Goal: Information Seeking & Learning: Find contact information

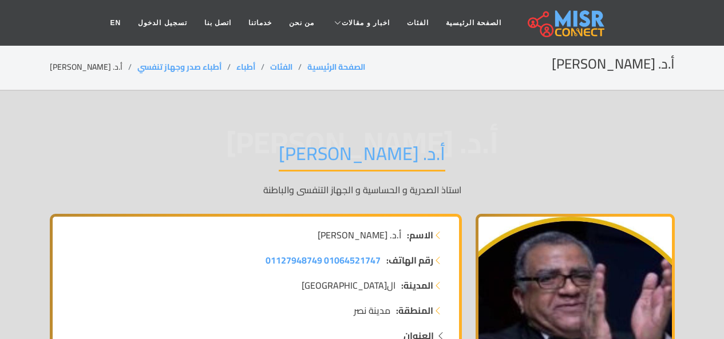
click at [434, 143] on span "أ.د. [PERSON_NAME]" at bounding box center [362, 143] width 625 height 0
drag, startPoint x: 0, startPoint y: 0, endPoint x: 434, endPoint y: 131, distance: 453.1
click at [434, 143] on span "أ.د. [PERSON_NAME]" at bounding box center [362, 143] width 625 height 0
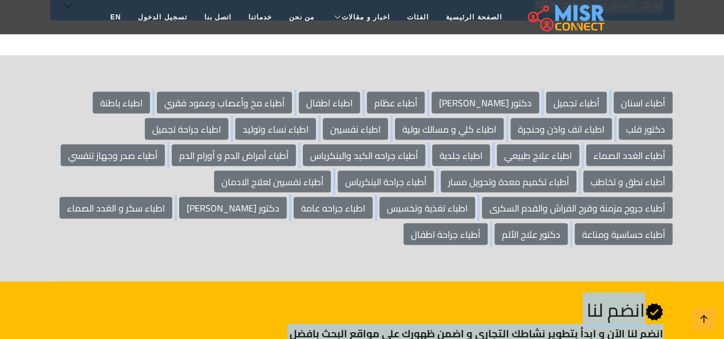
scroll to position [3374, 0]
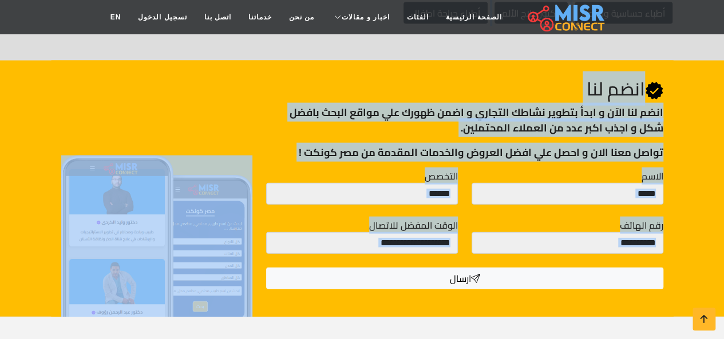
drag, startPoint x: 434, startPoint y: 131, endPoint x: 491, endPoint y: 340, distance: 217.1
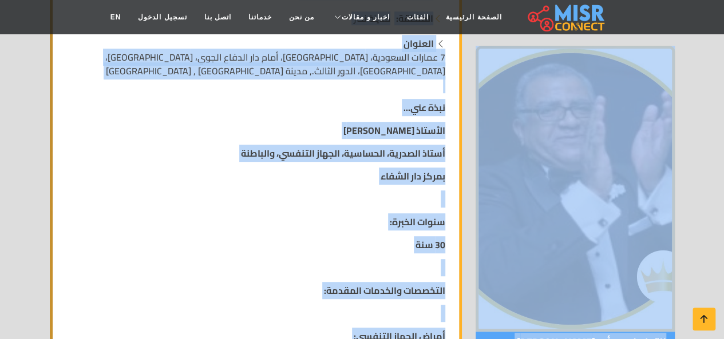
scroll to position [0, 0]
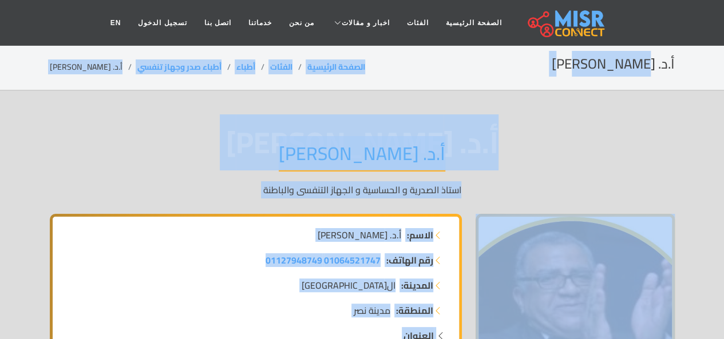
drag, startPoint x: 491, startPoint y: 330, endPoint x: 631, endPoint y: -50, distance: 404.6
click at [621, 58] on h2 "أ.د. [PERSON_NAME]" at bounding box center [613, 64] width 123 height 17
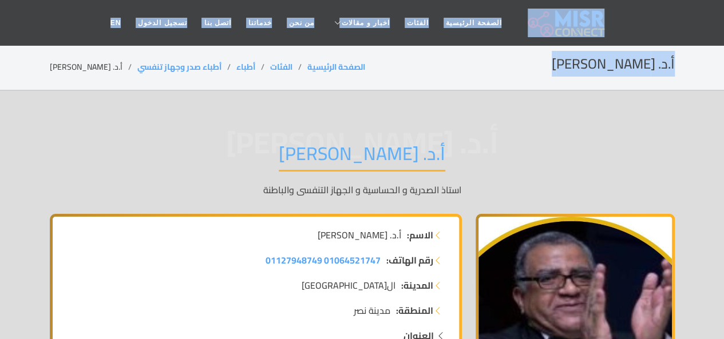
drag, startPoint x: 621, startPoint y: 58, endPoint x: 612, endPoint y: 11, distance: 48.4
click at [612, 11] on header "الصفحة الرئيسية الفئات اخبار و مقالات أخبار الرياضة حوادث اخبار طبية مشاهير اخب…" at bounding box center [362, 23] width 724 height 46
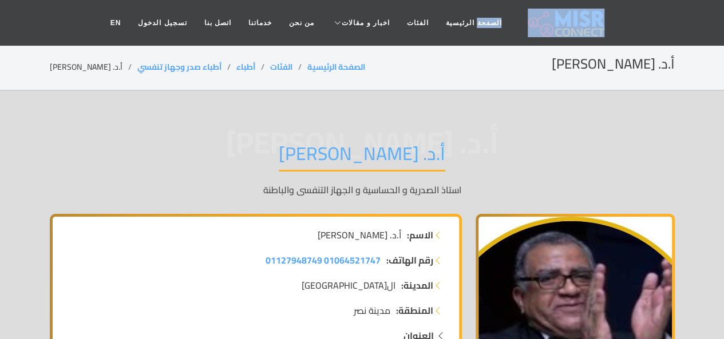
click at [612, 11] on header "الصفحة الرئيسية الفئات اخبار و مقالات أخبار الرياضة حوادث اخبار طبية مشاهير اخب…" at bounding box center [362, 23] width 724 height 46
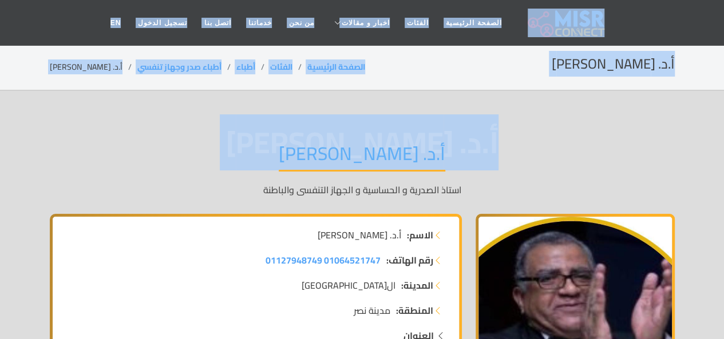
drag, startPoint x: 612, startPoint y: 11, endPoint x: 469, endPoint y: 139, distance: 191.7
click at [469, 143] on span "أ.د. [PERSON_NAME]" at bounding box center [362, 143] width 625 height 0
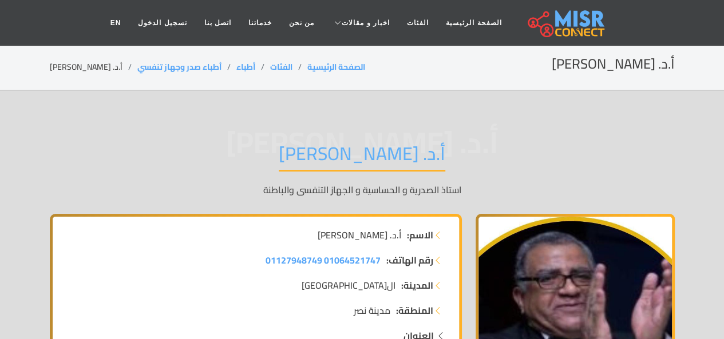
click at [469, 143] on span "أ.د. [PERSON_NAME]" at bounding box center [362, 143] width 625 height 0
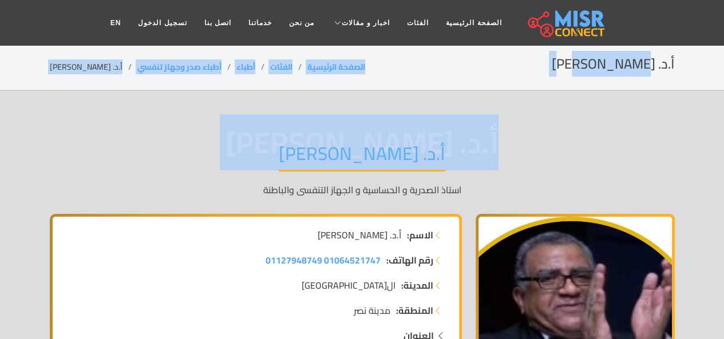
drag, startPoint x: 469, startPoint y: 139, endPoint x: 576, endPoint y: -17, distance: 188.6
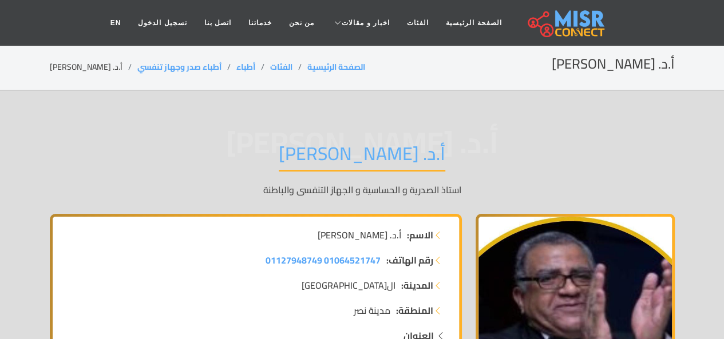
click at [593, 9] on nav "الصفحة الرئيسية الفئات اخبار و مقالات أخبار الرياضة حوادث اخبار طبية مشاهير اخب…" at bounding box center [362, 23] width 521 height 40
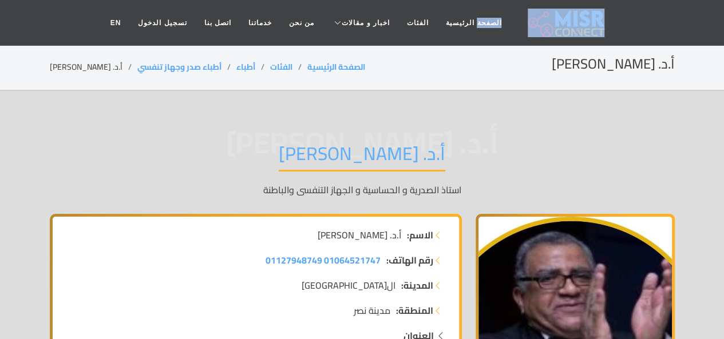
click at [593, 9] on nav "الصفحة الرئيسية الفئات اخبار و مقالات أخبار الرياضة حوادث اخبار طبية مشاهير اخب…" at bounding box center [362, 23] width 521 height 40
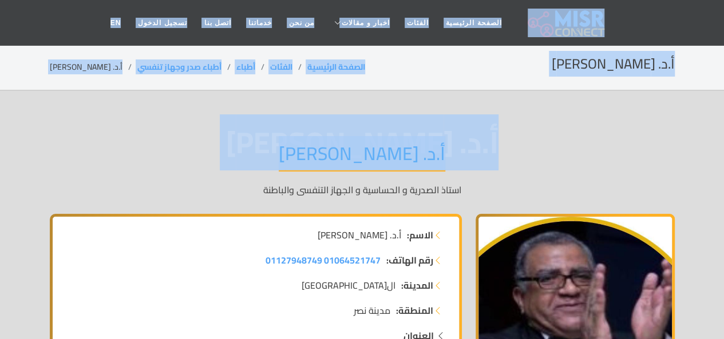
drag, startPoint x: 593, startPoint y: 9, endPoint x: 350, endPoint y: 148, distance: 280.0
click at [385, 169] on h1 "أ.د. [PERSON_NAME]" at bounding box center [362, 157] width 167 height 29
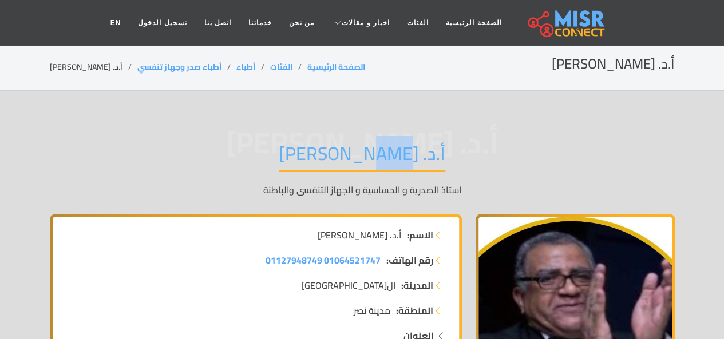
click at [385, 169] on h1 "أ.د. [PERSON_NAME]" at bounding box center [362, 157] width 167 height 29
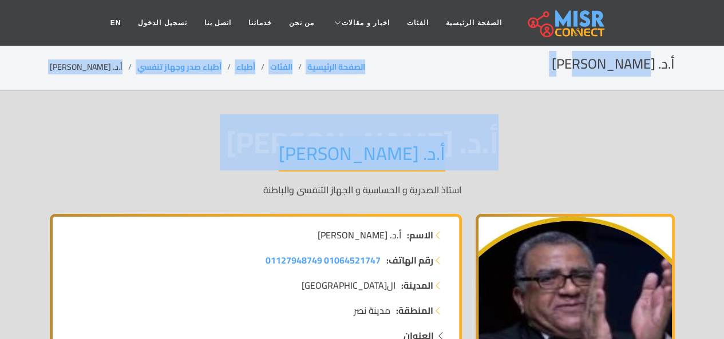
drag, startPoint x: 385, startPoint y: 169, endPoint x: 617, endPoint y: -45, distance: 316.0
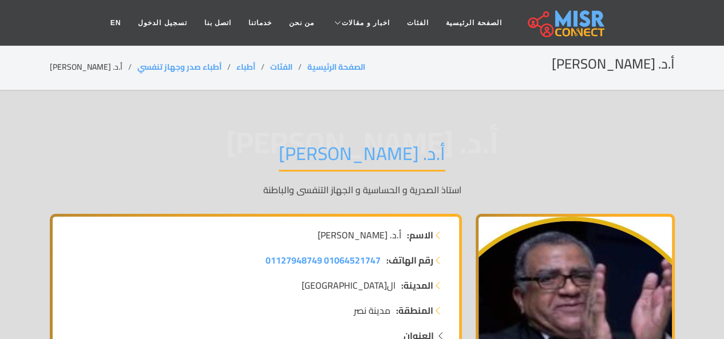
click at [598, 7] on nav "الصفحة الرئيسية الفئات اخبار و مقالات أخبار الرياضة حوادث اخبار طبية مشاهير اخب…" at bounding box center [362, 23] width 521 height 40
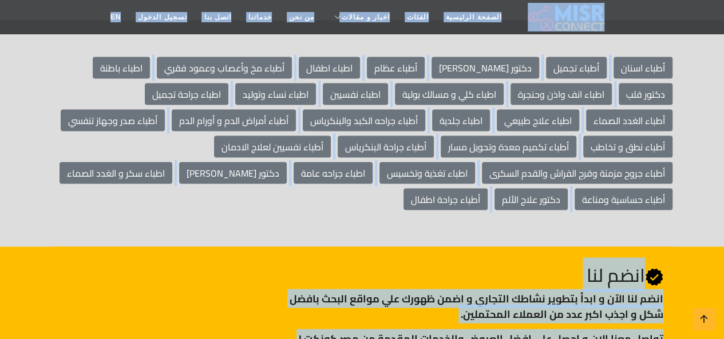
scroll to position [3374, 0]
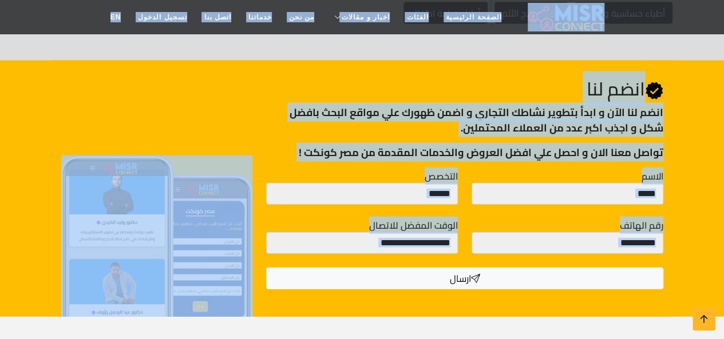
drag, startPoint x: 598, startPoint y: 7, endPoint x: 621, endPoint y: 360, distance: 353.4
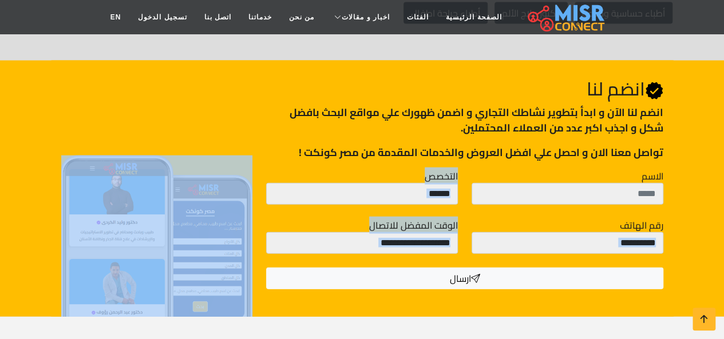
drag, startPoint x: 566, startPoint y: 305, endPoint x: 701, endPoint y: -50, distance: 380.0
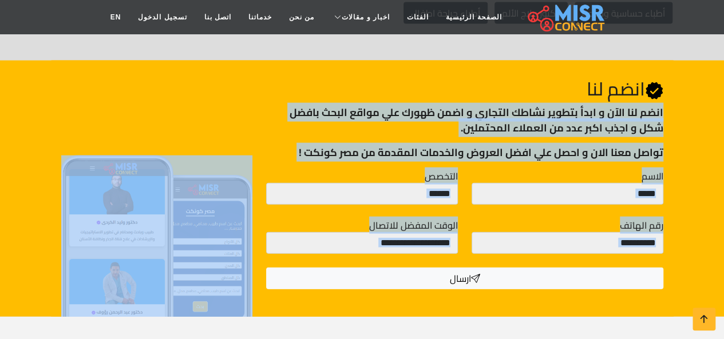
scroll to position [3281, 0]
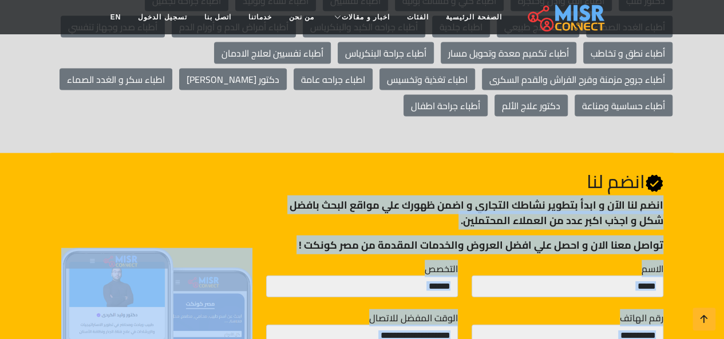
click at [685, 153] on div "Join Us انضم لنا انضم لنا اﻵن و ابدأ بتطوير نشاطك التجاري و اضمن ظهورك علي مواق…" at bounding box center [362, 281] width 653 height 256
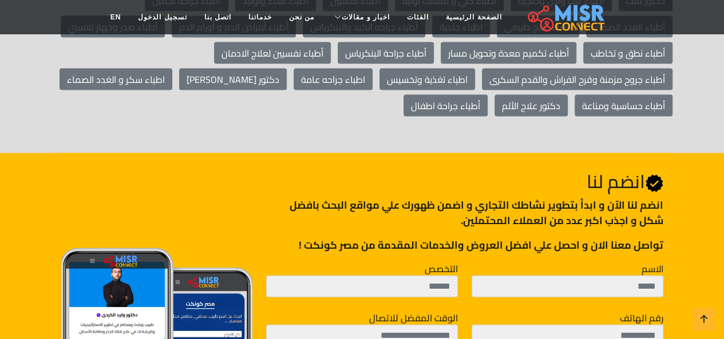
click at [685, 153] on div "Join Us انضم لنا انضم لنا اﻵن و ابدأ بتطوير نشاطك التجاري و اضمن ظهورك علي مواق…" at bounding box center [362, 281] width 653 height 256
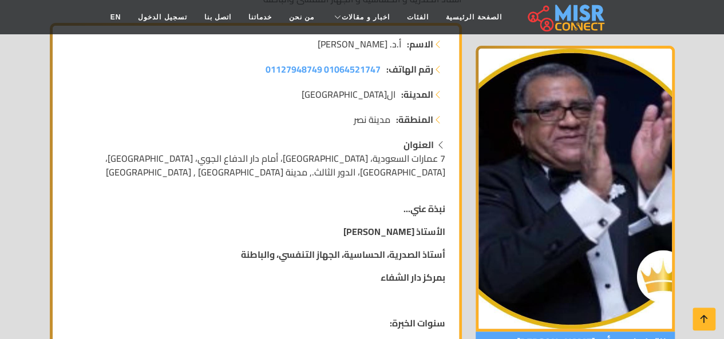
scroll to position [0, 0]
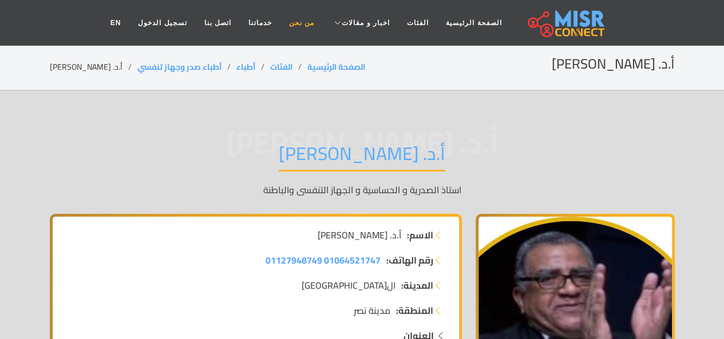
drag, startPoint x: 685, startPoint y: 122, endPoint x: 285, endPoint y: 22, distance: 411.8
click at [118, 18] on header "الصفحة الرئيسية الفئات اخبار و مقالات أخبار الرياضة حوادث اخبار طبية مشاهير اخب…" at bounding box center [362, 23] width 724 height 46
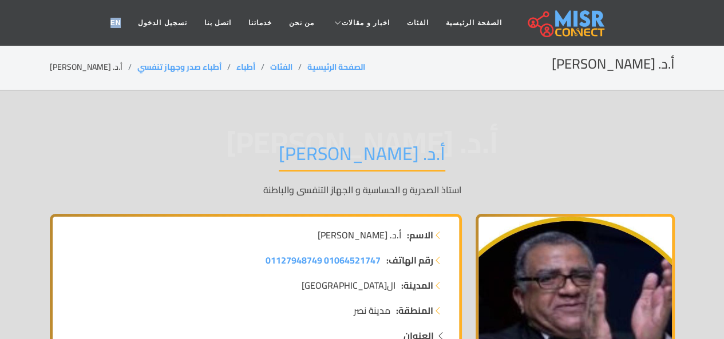
click at [118, 18] on header "الصفحة الرئيسية الفئات اخبار و مقالات أخبار الرياضة حوادث اخبار طبية مشاهير اخب…" at bounding box center [362, 23] width 724 height 46
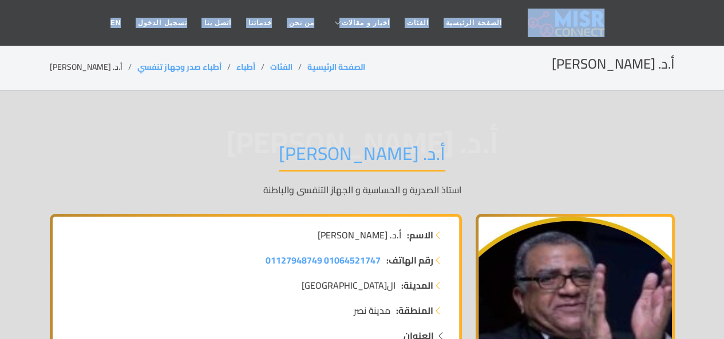
drag, startPoint x: 118, startPoint y: 18, endPoint x: 617, endPoint y: 2, distance: 499.5
click at [617, 2] on header "الصفحة الرئيسية الفئات اخبار و مقالات أخبار الرياضة حوادث اخبار طبية مشاهير اخب…" at bounding box center [362, 23] width 724 height 46
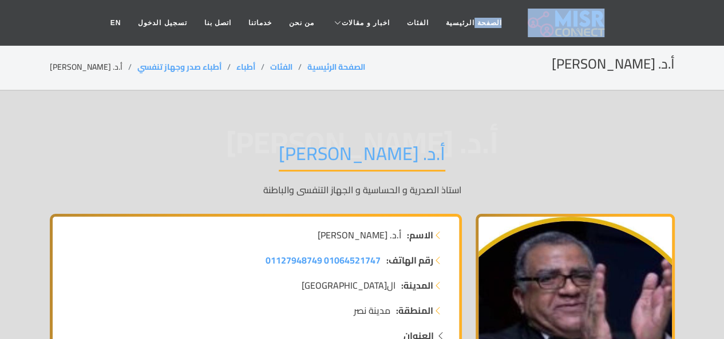
click at [617, 2] on header "الصفحة الرئيسية الفئات اخبار و مقالات أخبار الرياضة حوادث اخبار طبية مشاهير اخب…" at bounding box center [362, 23] width 724 height 46
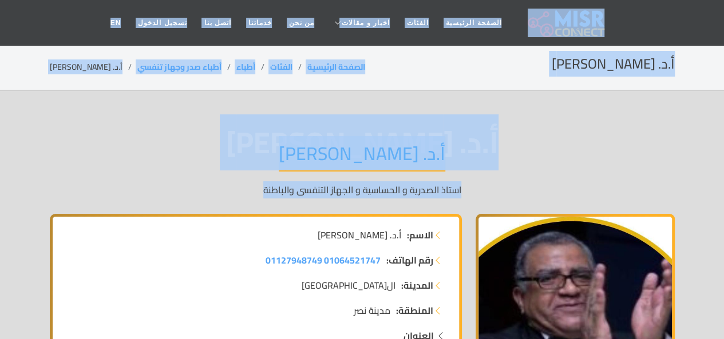
drag, startPoint x: 617, startPoint y: 2, endPoint x: 485, endPoint y: 203, distance: 241.0
click at [485, 203] on div "أ.د. [PERSON_NAME].د. [PERSON_NAME] الصدرية و الحساسية و الجهاز التنفسى والباطنة" at bounding box center [362, 169] width 625 height 89
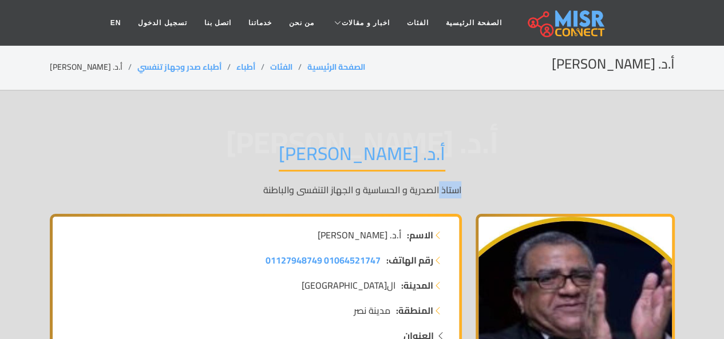
click at [485, 203] on div "أ.د. [PERSON_NAME].د. [PERSON_NAME] الصدرية و الحساسية و الجهاز التنفسى والباطنة" at bounding box center [362, 169] width 625 height 89
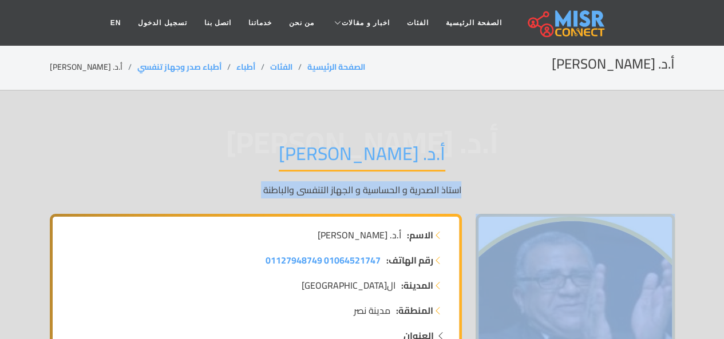
drag, startPoint x: 485, startPoint y: 203, endPoint x: 539, endPoint y: 247, distance: 69.6
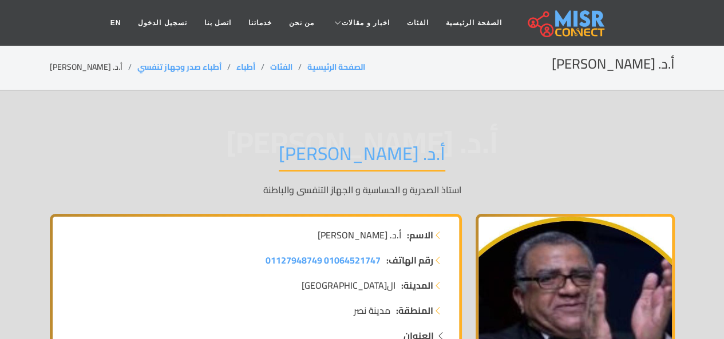
click at [550, 172] on div "أ.د. [PERSON_NAME].د. [PERSON_NAME] الصدرية و الحساسية و الجهاز التنفسى والباطنة" at bounding box center [362, 169] width 625 height 89
click at [309, 143] on h1 "أ.د. [PERSON_NAME]" at bounding box center [362, 157] width 167 height 29
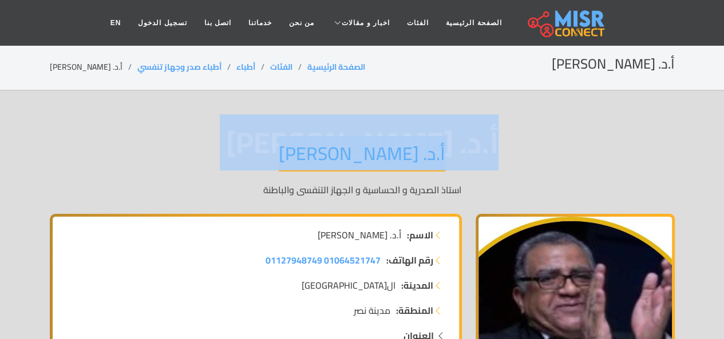
drag, startPoint x: 309, startPoint y: 143, endPoint x: 301, endPoint y: 132, distance: 14.3
click at [301, 132] on div "أ.د. [PERSON_NAME].د. [PERSON_NAME] الصدرية و الحساسية و الجهاز التنفسى والباطنة" at bounding box center [362, 169] width 625 height 89
click at [301, 143] on span "أ.د. [PERSON_NAME]" at bounding box center [362, 143] width 625 height 0
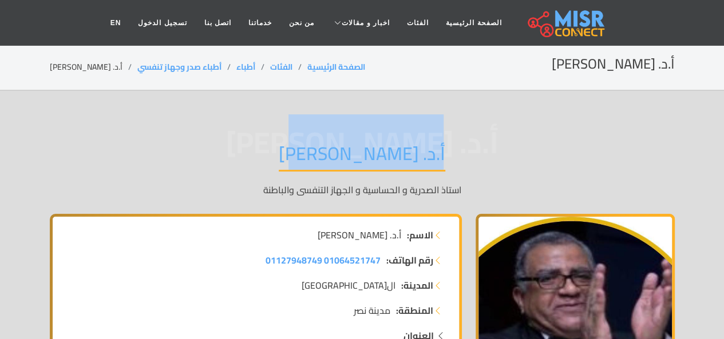
click at [301, 143] on span "أ.د. [PERSON_NAME]" at bounding box center [362, 143] width 625 height 0
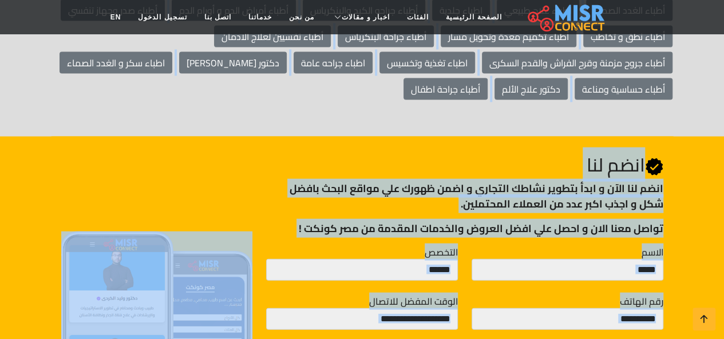
scroll to position [3374, 0]
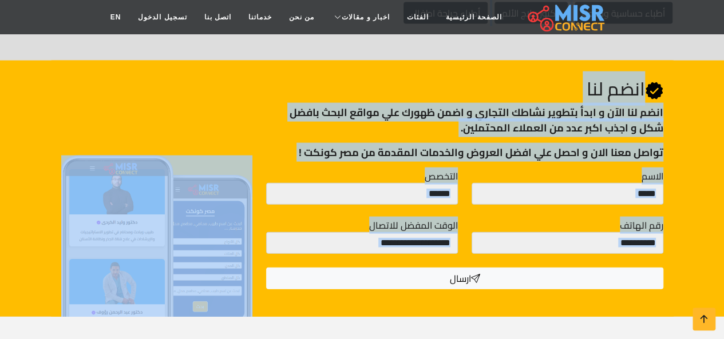
drag, startPoint x: 301, startPoint y: 132, endPoint x: 495, endPoint y: 328, distance: 276.1
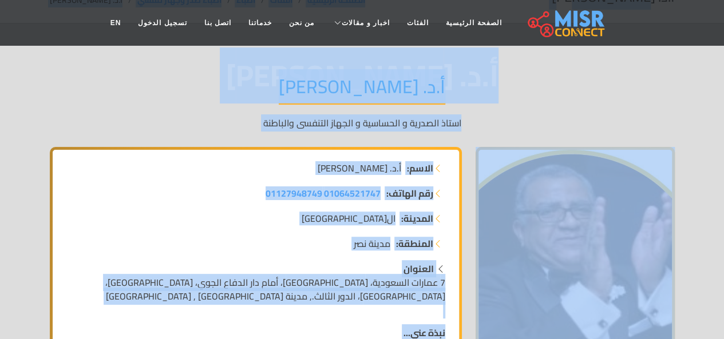
scroll to position [0, 0]
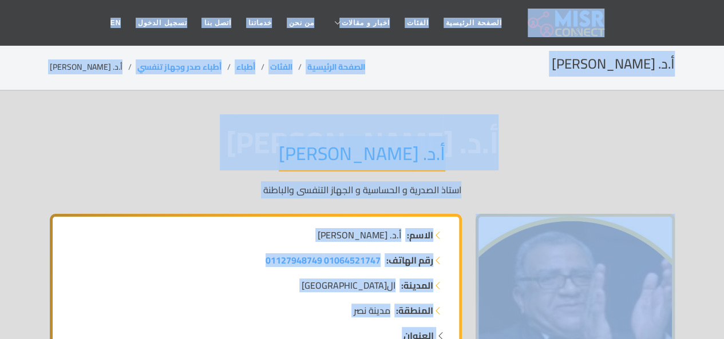
drag, startPoint x: 489, startPoint y: 315, endPoint x: 598, endPoint y: 19, distance: 315.5
click at [598, 19] on nav "الصفحة الرئيسية الفئات اخبار و مقالات أخبار الرياضة حوادث اخبار طبية مشاهير اخب…" at bounding box center [362, 23] width 521 height 40
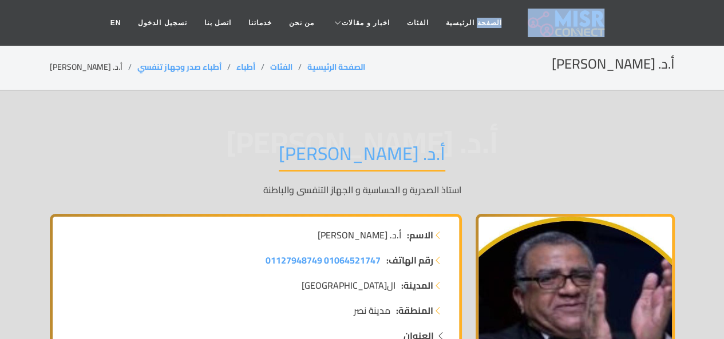
click at [598, 19] on nav "الصفحة الرئيسية الفئات اخبار و مقالات أخبار الرياضة حوادث اخبار طبية مشاهير اخب…" at bounding box center [362, 23] width 521 height 40
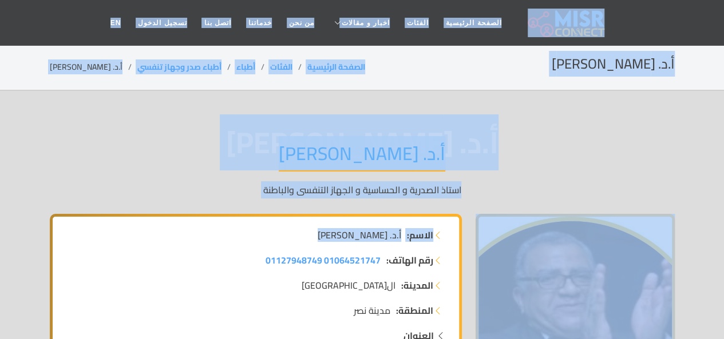
drag, startPoint x: 598, startPoint y: 19, endPoint x: 386, endPoint y: 216, distance: 289.6
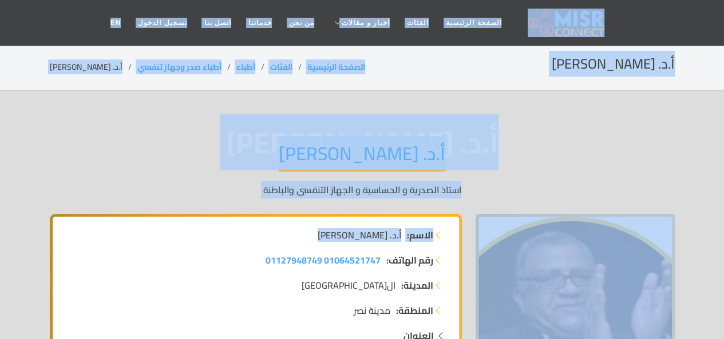
drag, startPoint x: 386, startPoint y: 216, endPoint x: 597, endPoint y: 24, distance: 285.3
click at [597, 24] on nav "الصفحة الرئيسية الفئات اخبار و مقالات أخبار الرياضة حوادث اخبار طبية مشاهير اخب…" at bounding box center [362, 23] width 521 height 40
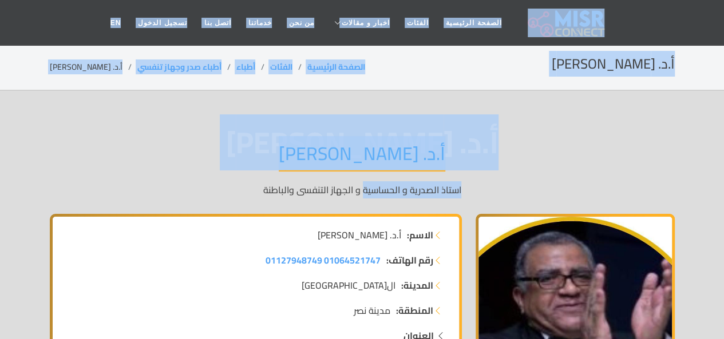
drag, startPoint x: 597, startPoint y: 24, endPoint x: 365, endPoint y: 183, distance: 281.4
click at [365, 183] on p "استاذ الصدرية و الحساسية و الجهاز التنفسى والباطنة" at bounding box center [362, 190] width 625 height 14
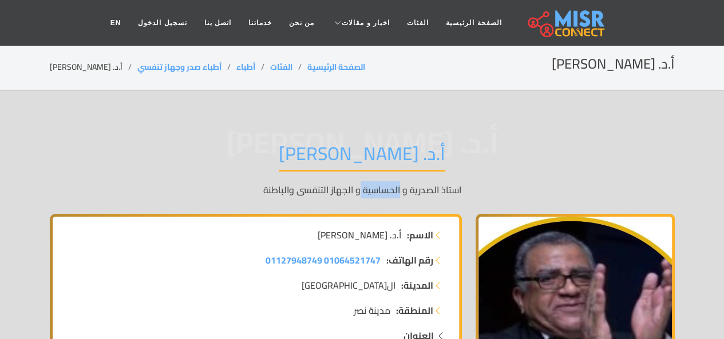
click at [365, 183] on p "استاذ الصدرية و الحساسية و الجهاز التنفسى والباطنة" at bounding box center [362, 190] width 625 height 14
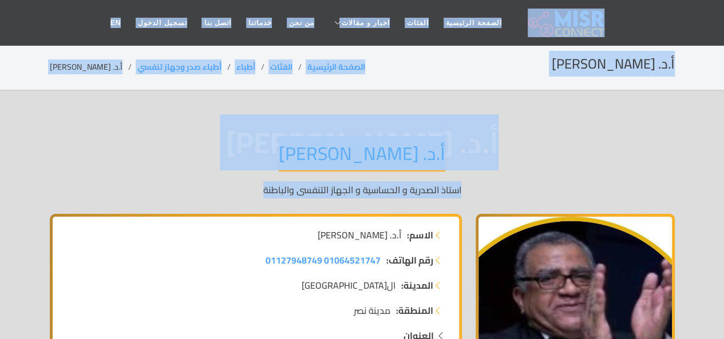
drag, startPoint x: 365, startPoint y: 183, endPoint x: 601, endPoint y: 41, distance: 275.3
click at [601, 41] on nav "الصفحة الرئيسية الفئات اخبار و مقالات أخبار الرياضة حوادث اخبار طبية مشاهير اخب…" at bounding box center [362, 23] width 521 height 40
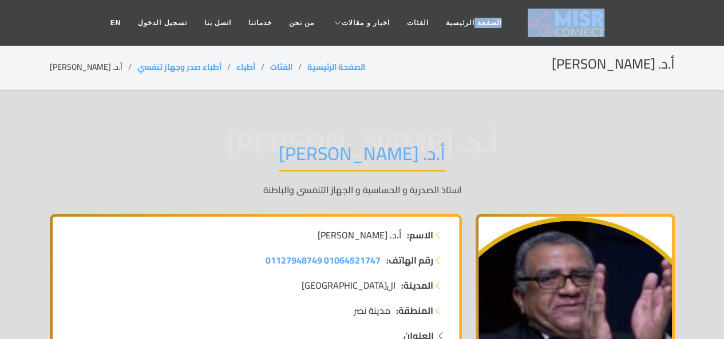
click at [601, 41] on nav "الصفحة الرئيسية الفئات اخبار و مقالات أخبار الرياضة حوادث اخبار طبية مشاهير اخب…" at bounding box center [362, 23] width 521 height 40
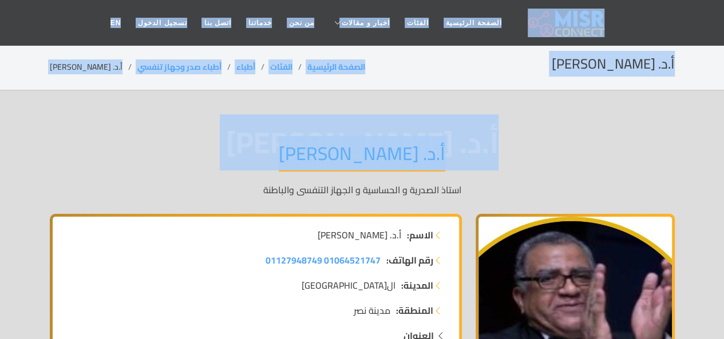
drag, startPoint x: 601, startPoint y: 41, endPoint x: 357, endPoint y: 164, distance: 273.2
click at [357, 164] on h1 "أ.د. [PERSON_NAME]" at bounding box center [362, 157] width 167 height 29
drag, startPoint x: 357, startPoint y: 164, endPoint x: 601, endPoint y: 18, distance: 284.2
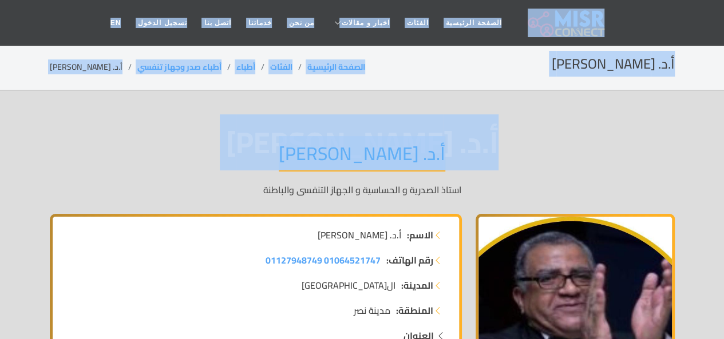
click at [601, 18] on nav "الصفحة الرئيسية الفئات اخبار و مقالات أخبار الرياضة حوادث اخبار طبية مشاهير اخب…" at bounding box center [362, 23] width 521 height 40
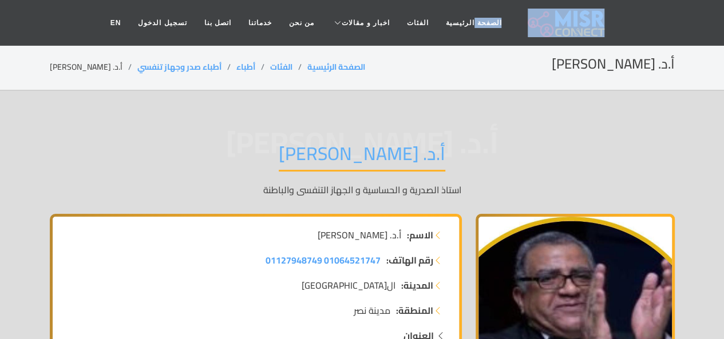
click at [601, 18] on nav "الصفحة الرئيسية الفئات اخبار و مقالات أخبار الرياضة حوادث اخبار طبية مشاهير اخب…" at bounding box center [362, 23] width 521 height 40
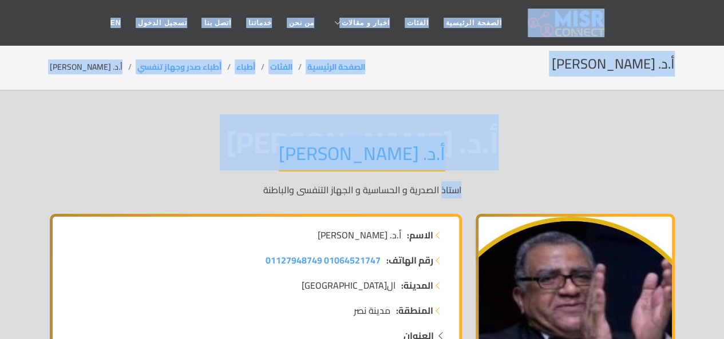
drag, startPoint x: 601, startPoint y: 18, endPoint x: 465, endPoint y: 182, distance: 213.1
click at [465, 182] on div "أ.د. [PERSON_NAME].د. [PERSON_NAME] الصدرية و الحساسية و الجهاز التنفسى والباطنة" at bounding box center [362, 169] width 625 height 89
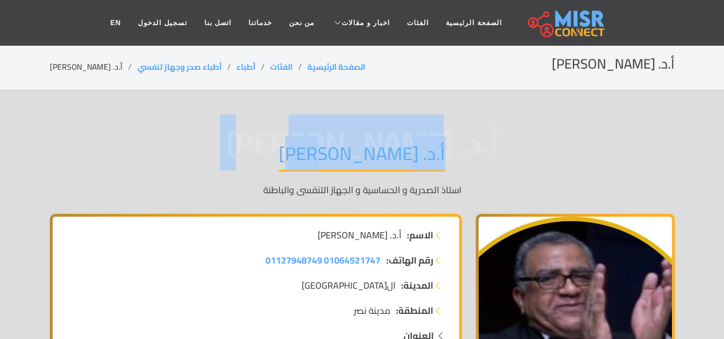
click at [465, 182] on div "أ.د. [PERSON_NAME].د. [PERSON_NAME] الصدرية و الحساسية و الجهاز التنفسى والباطنة" at bounding box center [362, 169] width 625 height 89
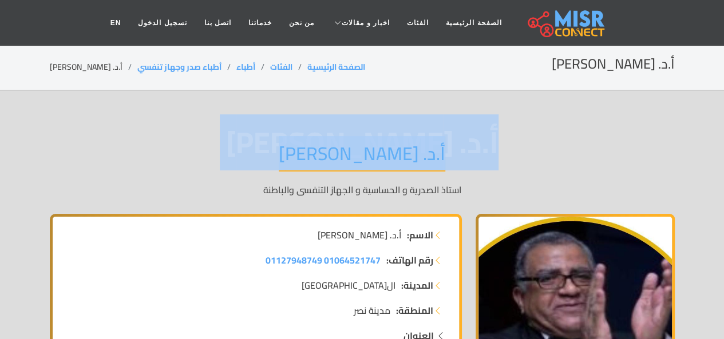
drag, startPoint x: 465, startPoint y: 182, endPoint x: 475, endPoint y: 132, distance: 51.4
click at [475, 132] on div "أ.د. [PERSON_NAME].د. [PERSON_NAME] الصدرية و الحساسية و الجهاز التنفسى والباطنة" at bounding box center [362, 169] width 625 height 89
click at [475, 143] on span "أ.د. [PERSON_NAME]" at bounding box center [362, 143] width 625 height 0
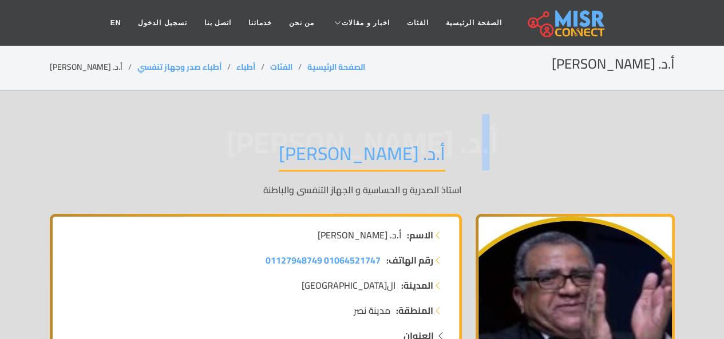
click at [475, 143] on span "أ.د. [PERSON_NAME]" at bounding box center [362, 143] width 625 height 0
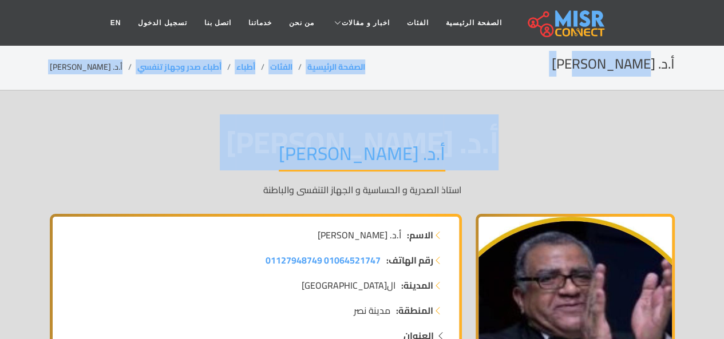
drag, startPoint x: 475, startPoint y: 132, endPoint x: 565, endPoint y: 69, distance: 109.4
click at [565, 69] on div "أ.د. [PERSON_NAME] الصفحة الرئيسية الفئات أطباء أطباء صدر وجهاز تنفسي أ.د. [PER…" at bounding box center [362, 67] width 625 height 22
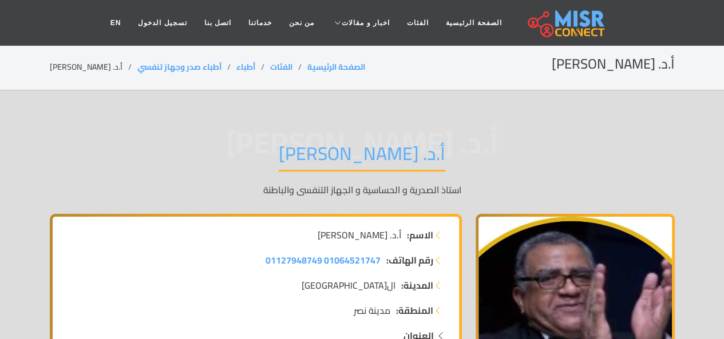
click at [623, 21] on header "الصفحة الرئيسية الفئات اخبار و مقالات أخبار الرياضة حوادث اخبار طبية مشاهير اخب…" at bounding box center [362, 23] width 724 height 46
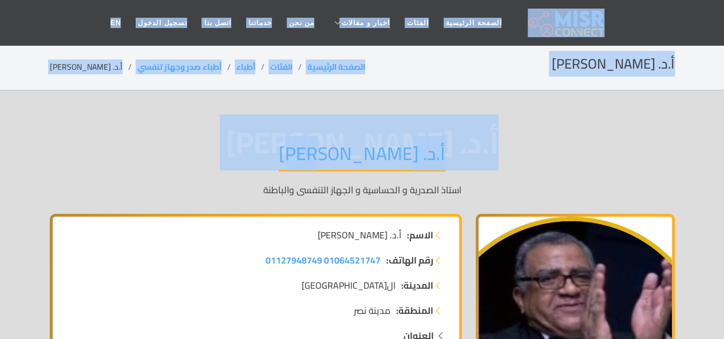
drag, startPoint x: 615, startPoint y: 0, endPoint x: 491, endPoint y: 174, distance: 213.5
click at [491, 174] on div "أ.د. [PERSON_NAME].د. [PERSON_NAME] الصدرية و الحساسية و الجهاز التنفسى والباطنة" at bounding box center [362, 169] width 625 height 89
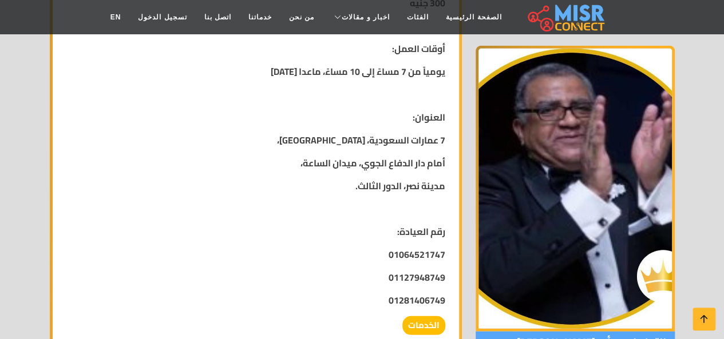
scroll to position [1337, 0]
click at [411, 184] on strong "مدينة نصر، الدور الثالث." at bounding box center [401, 185] width 90 height 17
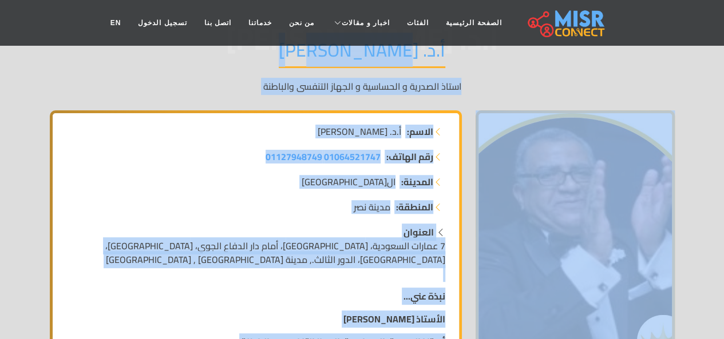
scroll to position [0, 0]
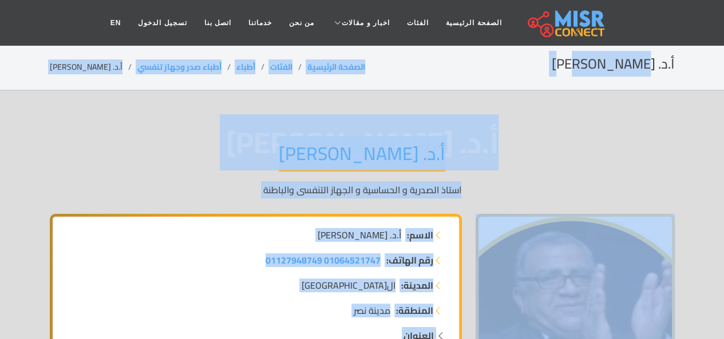
drag, startPoint x: 411, startPoint y: 184, endPoint x: 710, endPoint y: -24, distance: 364.5
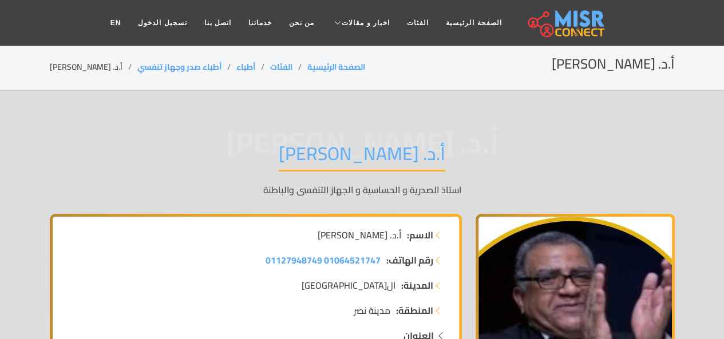
click at [598, 4] on nav "الصفحة الرئيسية الفئات اخبار و مقالات أخبار الرياضة حوادث اخبار طبية مشاهير اخب…" at bounding box center [362, 23] width 521 height 40
click at [601, 6] on header "الصفحة الرئيسية الفئات اخبار و مقالات أخبار الرياضة حوادث اخبار طبية مشاهير اخب…" at bounding box center [362, 23] width 724 height 46
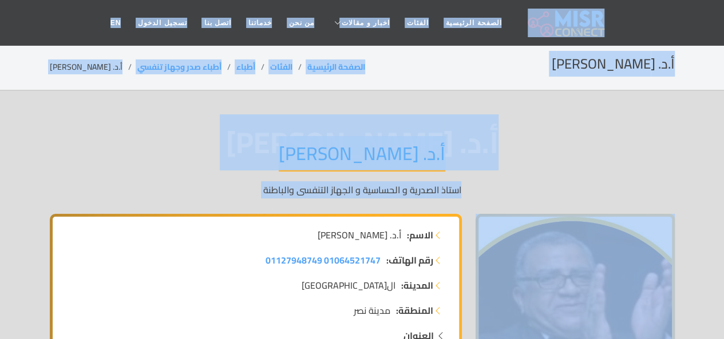
drag, startPoint x: 601, startPoint y: 6, endPoint x: 471, endPoint y: 128, distance: 178.2
click at [473, 143] on span "أ.د. [PERSON_NAME]" at bounding box center [362, 143] width 625 height 0
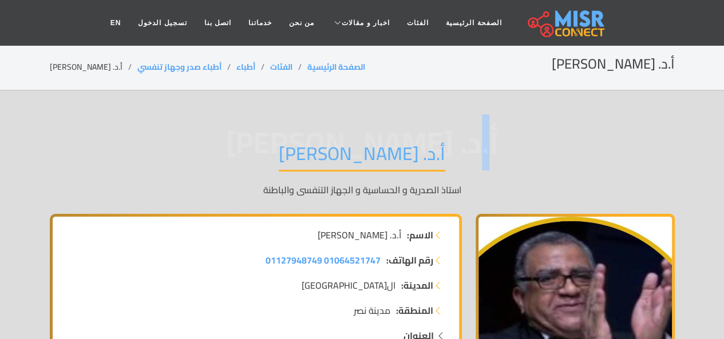
click at [473, 143] on span "أ.د. [PERSON_NAME]" at bounding box center [362, 143] width 625 height 0
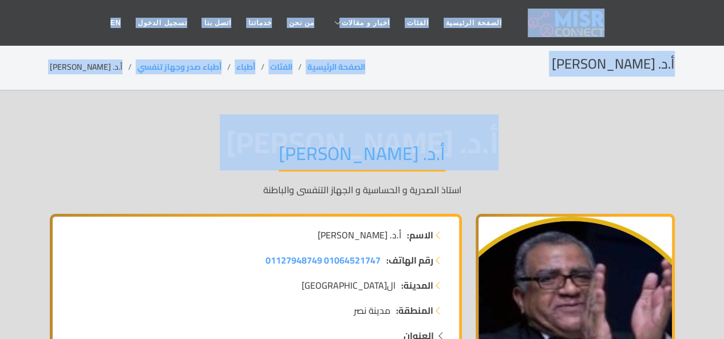
drag, startPoint x: 473, startPoint y: 127, endPoint x: 609, endPoint y: 10, distance: 178.2
click at [609, 10] on header "الصفحة الرئيسية الفئات اخبار و مقالات أخبار الرياضة حوادث اخبار طبية مشاهير اخب…" at bounding box center [362, 23] width 724 height 46
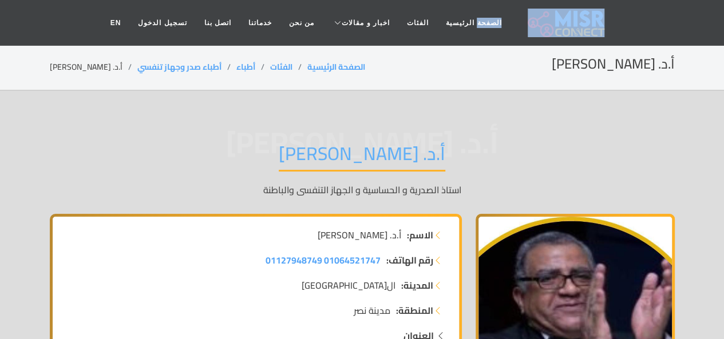
click at [609, 10] on header "الصفحة الرئيسية الفئات اخبار و مقالات أخبار الرياضة حوادث اخبار طبية مشاهير اخب…" at bounding box center [362, 23] width 724 height 46
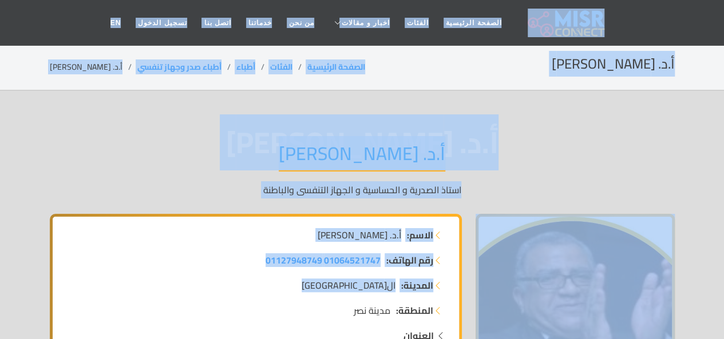
drag, startPoint x: 609, startPoint y: 10, endPoint x: 356, endPoint y: 282, distance: 371.0
click at [356, 282] on li "المدينة: [GEOGRAPHIC_DATA]" at bounding box center [255, 286] width 379 height 14
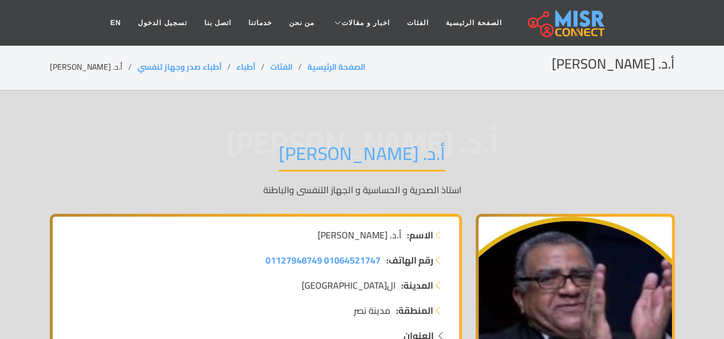
click at [643, 2] on header "الصفحة الرئيسية الفئات اخبار و مقالات أخبار الرياضة حوادث اخبار طبية مشاهير اخب…" at bounding box center [362, 23] width 724 height 46
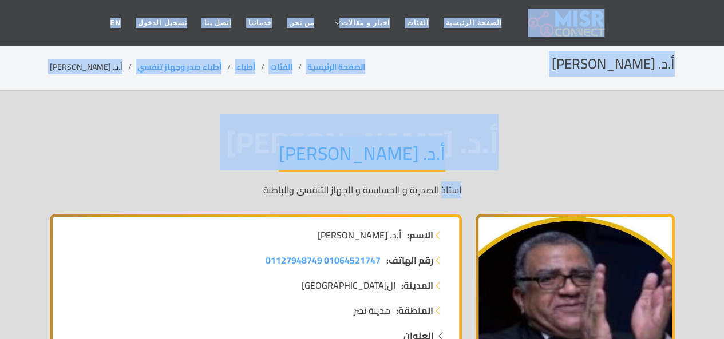
drag, startPoint x: 643, startPoint y: 2, endPoint x: 591, endPoint y: 196, distance: 201.6
click at [591, 196] on p "استاذ الصدرية و الحساسية و الجهاز التنفسى والباطنة" at bounding box center [362, 190] width 625 height 14
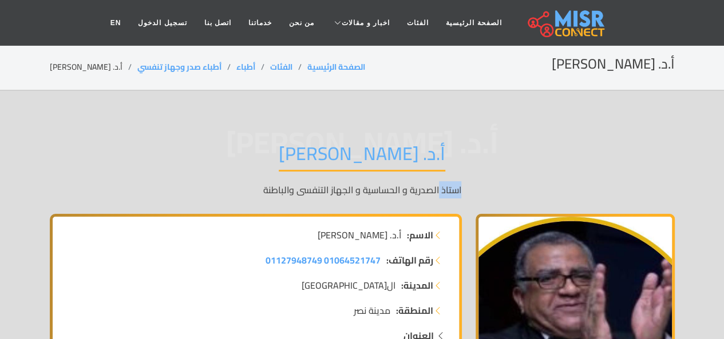
click at [591, 196] on p "استاذ الصدرية و الحساسية و الجهاز التنفسى والباطنة" at bounding box center [362, 190] width 625 height 14
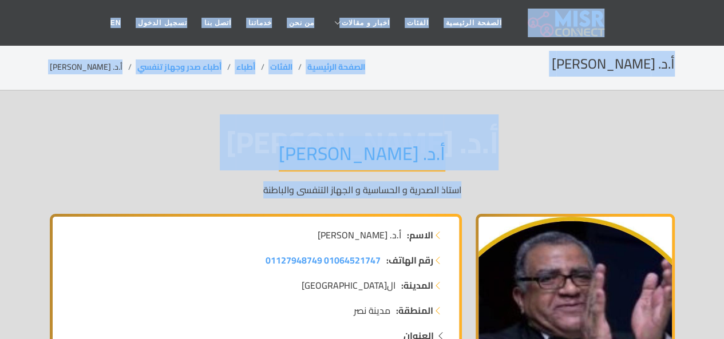
drag, startPoint x: 591, startPoint y: 196, endPoint x: 602, endPoint y: 22, distance: 174.4
click at [602, 22] on header "الصفحة الرئيسية الفئات اخبار و مقالات أخبار الرياضة حوادث اخبار طبية مشاهير اخب…" at bounding box center [362, 23] width 724 height 46
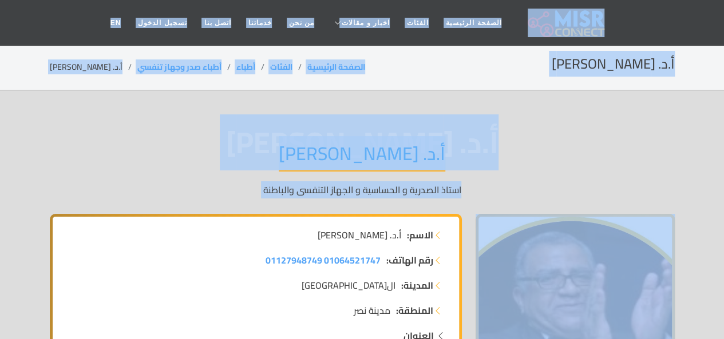
drag, startPoint x: 602, startPoint y: 22, endPoint x: 492, endPoint y: 222, distance: 227.8
click at [491, 175] on div "أ.د. [PERSON_NAME].د. [PERSON_NAME] الصدرية و الحساسية و الجهاز التنفسى والباطنة" at bounding box center [362, 169] width 625 height 89
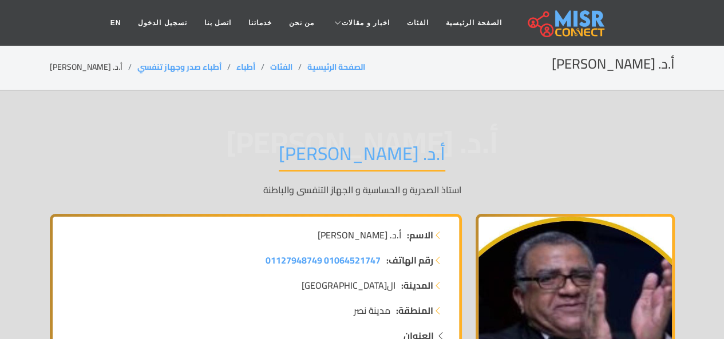
click at [491, 175] on div "أ.د. [PERSON_NAME].د. [PERSON_NAME] الصدرية و الحساسية و الجهاز التنفسى والباطنة" at bounding box center [362, 169] width 625 height 89
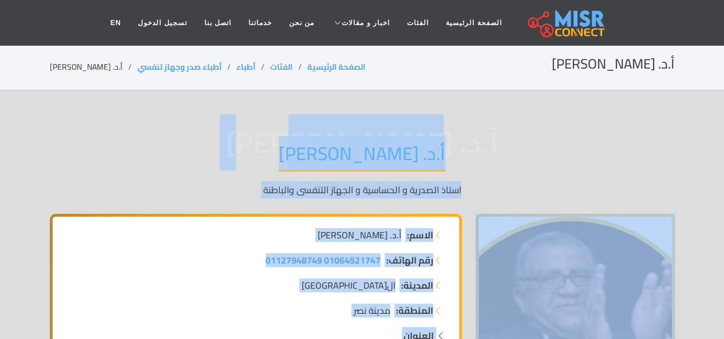
drag, startPoint x: 491, startPoint y: 175, endPoint x: 506, endPoint y: 137, distance: 40.6
click at [506, 137] on div "أ.د. [PERSON_NAME].د. [PERSON_NAME] الصدرية و الحساسية و الجهاز التنفسى والباطنة" at bounding box center [362, 169] width 625 height 89
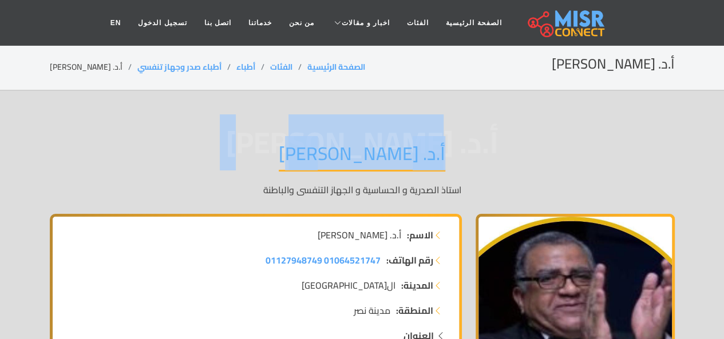
click at [506, 137] on div "أ.د. [PERSON_NAME].د. [PERSON_NAME] الصدرية و الحساسية و الجهاز التنفسى والباطنة" at bounding box center [362, 169] width 625 height 89
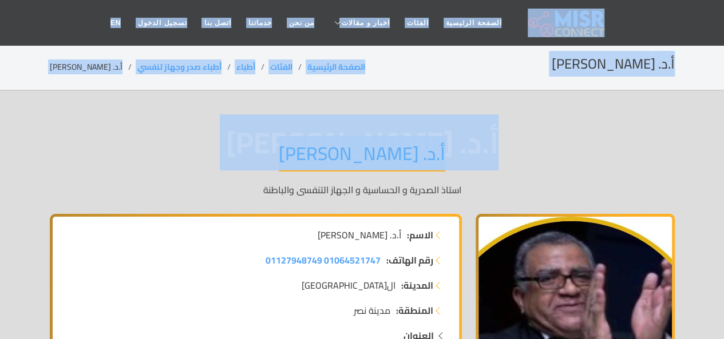
drag, startPoint x: 506, startPoint y: 137, endPoint x: 626, endPoint y: 21, distance: 166.8
click at [626, 21] on header "الصفحة الرئيسية الفئات اخبار و مقالات أخبار الرياضة حوادث اخبار طبية مشاهير اخب…" at bounding box center [362, 23] width 724 height 46
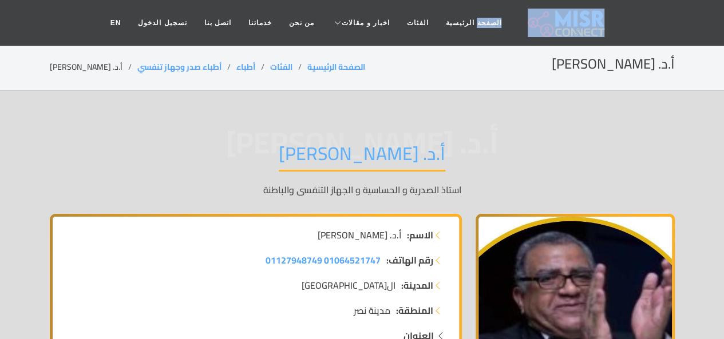
click at [626, 21] on header "الصفحة الرئيسية الفئات اخبار و مقالات أخبار الرياضة حوادث اخبار طبية مشاهير اخب…" at bounding box center [362, 23] width 724 height 46
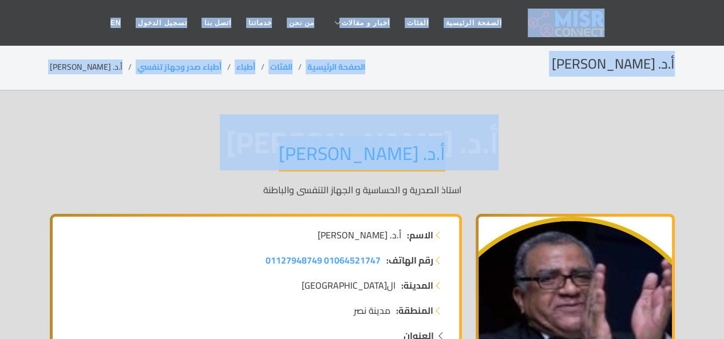
drag, startPoint x: 626, startPoint y: 21, endPoint x: 512, endPoint y: 181, distance: 196.7
click at [512, 181] on div "أ.د. [PERSON_NAME].د. [PERSON_NAME] الصدرية و الحساسية و الجهاز التنفسى والباطنة" at bounding box center [362, 169] width 625 height 89
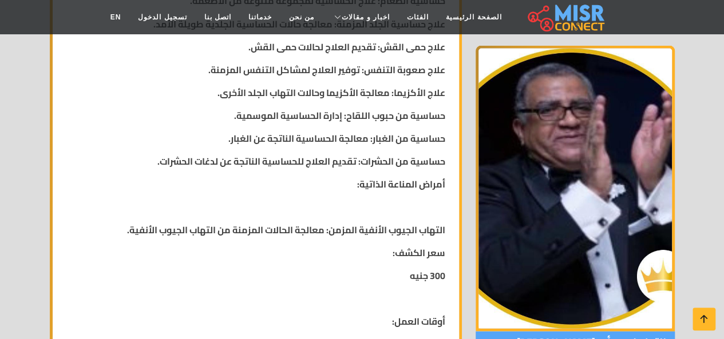
click at [512, 181] on img at bounding box center [575, 189] width 199 height 286
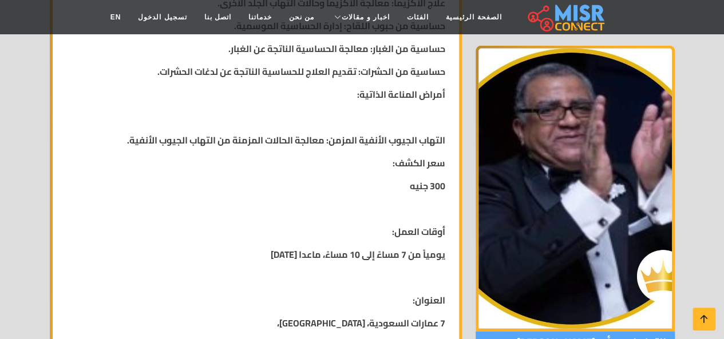
click at [512, 181] on img at bounding box center [575, 189] width 199 height 286
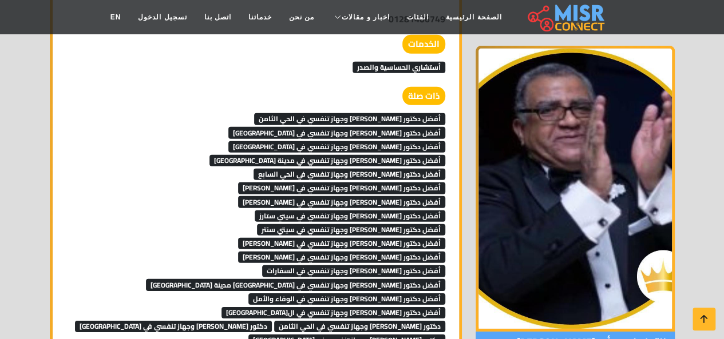
scroll to position [1626, 0]
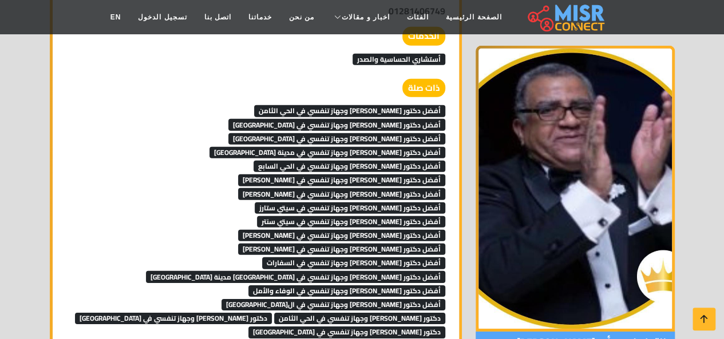
drag, startPoint x: 512, startPoint y: 181, endPoint x: 590, endPoint y: 207, distance: 82.6
click at [590, 207] on img at bounding box center [575, 189] width 199 height 286
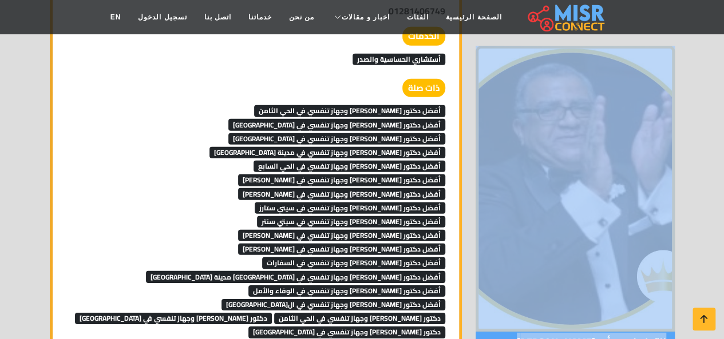
drag, startPoint x: 468, startPoint y: 188, endPoint x: 489, endPoint y: 189, distance: 20.6
click at [489, 189] on img at bounding box center [575, 189] width 199 height 286
drag, startPoint x: 489, startPoint y: 189, endPoint x: 443, endPoint y: 184, distance: 46.1
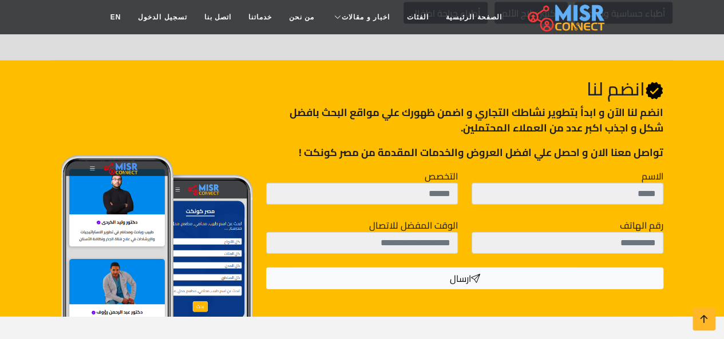
scroll to position [3373, 0]
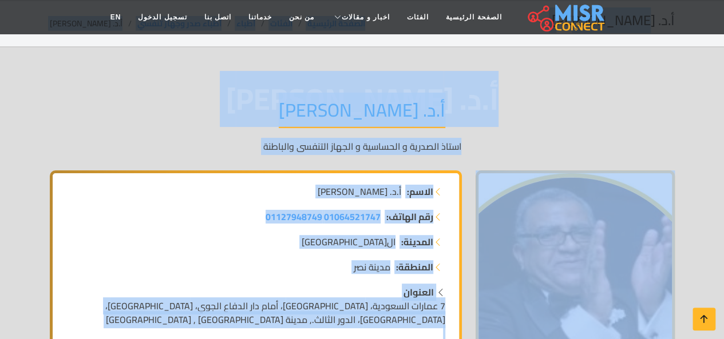
scroll to position [0, 0]
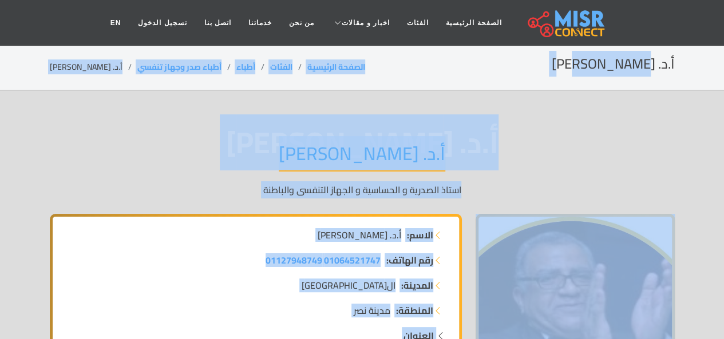
drag, startPoint x: 474, startPoint y: 304, endPoint x: 625, endPoint y: -50, distance: 384.7
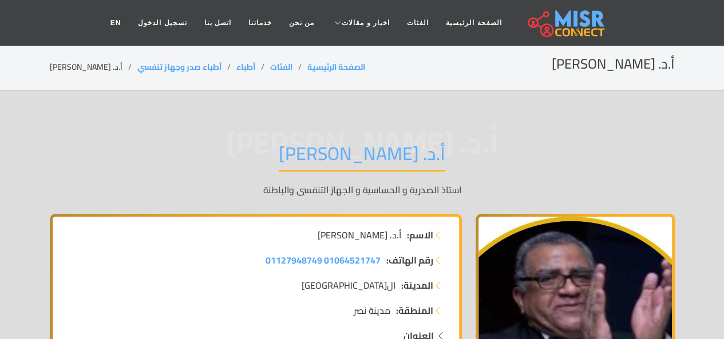
click at [597, 15] on nav "الصفحة الرئيسية الفئات اخبار و مقالات أخبار الرياضة حوادث اخبار طبية مشاهير اخب…" at bounding box center [362, 23] width 521 height 40
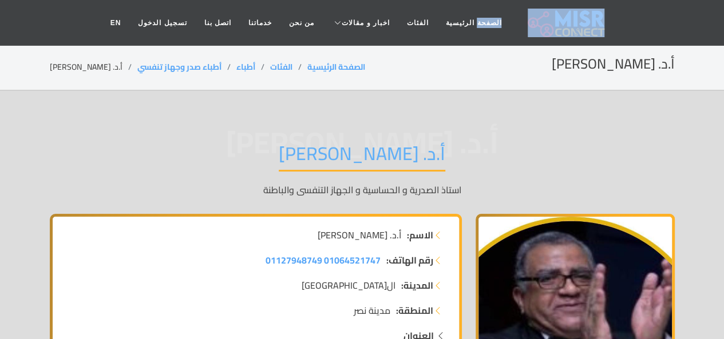
click at [597, 15] on nav "الصفحة الرئيسية الفئات اخبار و مقالات أخبار الرياضة حوادث اخبار طبية مشاهير اخب…" at bounding box center [362, 23] width 521 height 40
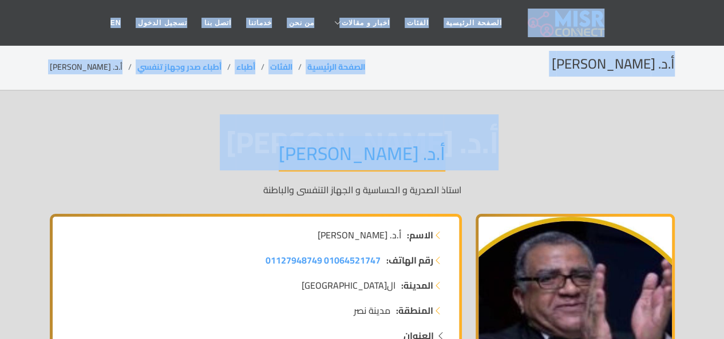
drag, startPoint x: 597, startPoint y: 15, endPoint x: 433, endPoint y: 175, distance: 228.7
click at [433, 175] on div "أ.د. [PERSON_NAME].د. [PERSON_NAME] الصدرية و الحساسية و الجهاز التنفسى والباطنة" at bounding box center [362, 169] width 625 height 89
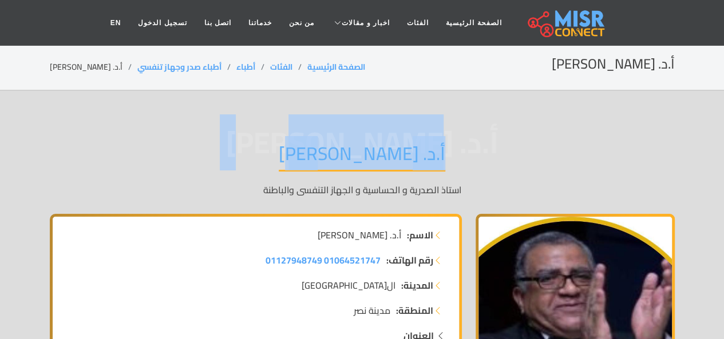
click at [433, 175] on div "أ.د. [PERSON_NAME].د. [PERSON_NAME] الصدرية و الحساسية و الجهاز التنفسى والباطنة" at bounding box center [362, 169] width 625 height 89
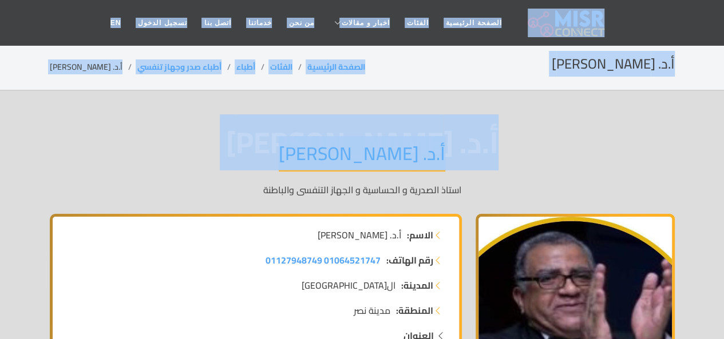
drag, startPoint x: 433, startPoint y: 175, endPoint x: 591, endPoint y: 15, distance: 225.1
click at [615, 27] on header "الصفحة الرئيسية الفئات اخبار و مقالات أخبار الرياضة حوادث اخبار طبية مشاهير اخب…" at bounding box center [362, 23] width 724 height 46
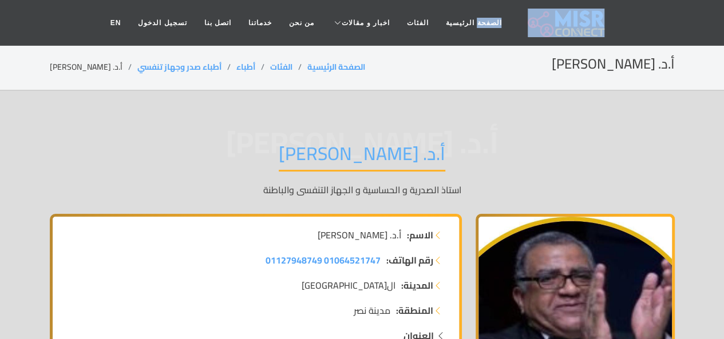
click at [615, 27] on header "الصفحة الرئيسية الفئات اخبار و مقالات أخبار الرياضة حوادث اخبار طبية مشاهير اخب…" at bounding box center [362, 23] width 724 height 46
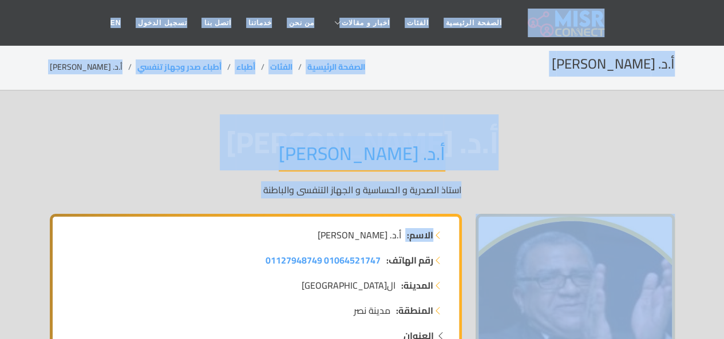
drag, startPoint x: 615, startPoint y: 27, endPoint x: 414, endPoint y: 243, distance: 295.3
click at [414, 243] on div "الاسم: أ.د. [PERSON_NAME]" at bounding box center [256, 240] width 393 height 25
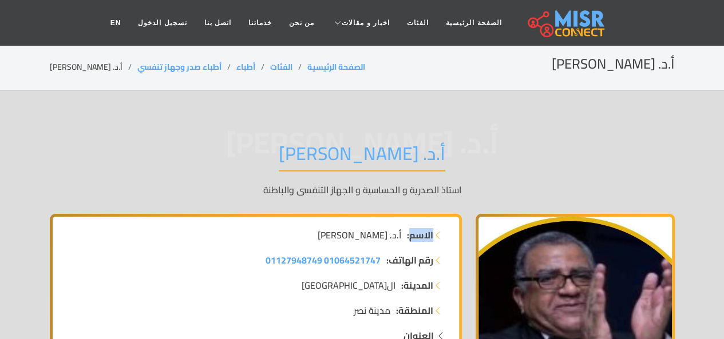
click at [414, 243] on div "الاسم: أ.د. [PERSON_NAME]" at bounding box center [256, 240] width 393 height 25
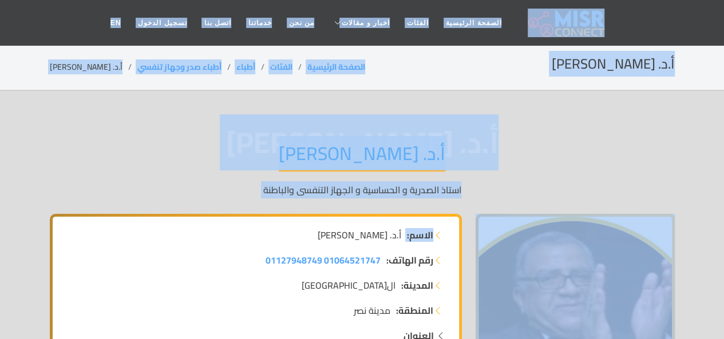
drag, startPoint x: 414, startPoint y: 243, endPoint x: 599, endPoint y: 11, distance: 296.9
click at [599, 11] on nav "الصفحة الرئيسية الفئات اخبار و مقالات أخبار الرياضة حوادث اخبار طبية مشاهير اخب…" at bounding box center [362, 23] width 521 height 40
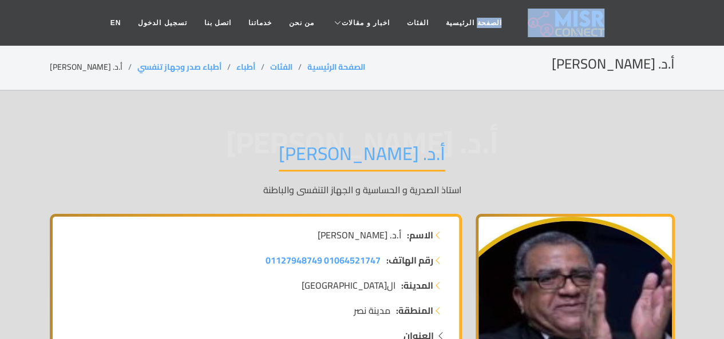
click at [599, 11] on nav "الصفحة الرئيسية الفئات اخبار و مقالات أخبار الرياضة حوادث اخبار طبية مشاهير اخب…" at bounding box center [362, 23] width 521 height 40
click at [599, 17] on nav "الصفحة الرئيسية الفئات اخبار و مقالات أخبار الرياضة حوادث اخبار طبية مشاهير اخب…" at bounding box center [362, 23] width 521 height 40
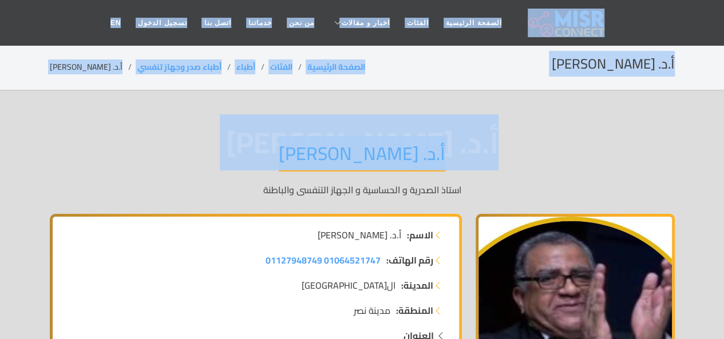
drag, startPoint x: 599, startPoint y: 17, endPoint x: 351, endPoint y: 155, distance: 283.7
click at [351, 155] on h1 "أ.د. [PERSON_NAME]" at bounding box center [362, 157] width 167 height 29
drag, startPoint x: 351, startPoint y: 155, endPoint x: 613, endPoint y: 22, distance: 293.7
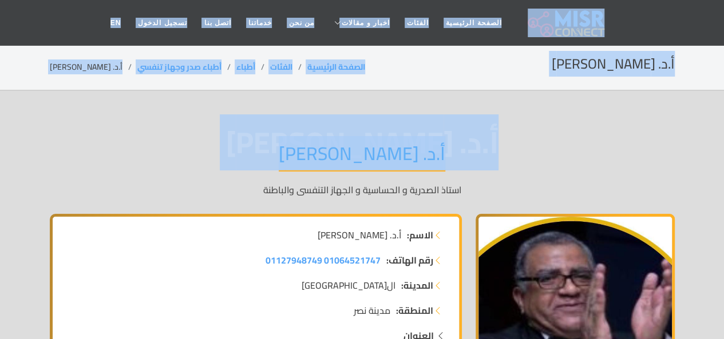
click at [613, 22] on header "الصفحة الرئيسية الفئات اخبار و مقالات أخبار الرياضة حوادث اخبار طبية مشاهير اخب…" at bounding box center [362, 23] width 724 height 46
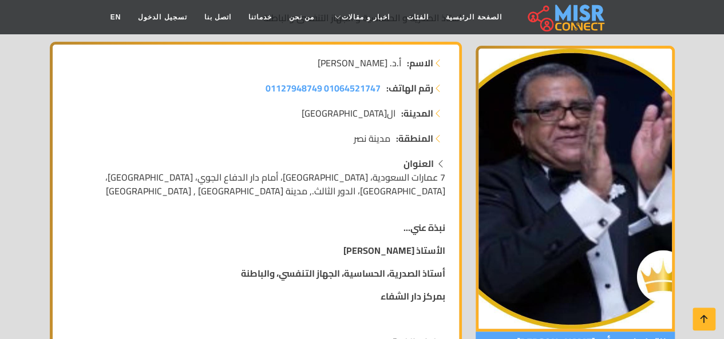
scroll to position [183, 0]
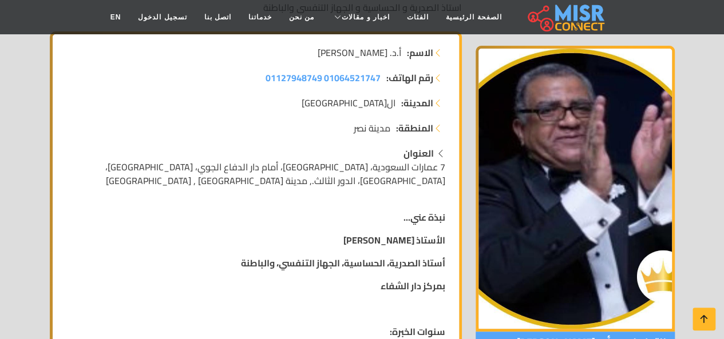
click at [417, 175] on span "7 عمارات السعودية، [GEOGRAPHIC_DATA]، أمام دار الدفاع الجوي، [GEOGRAPHIC_DATA]،…" at bounding box center [275, 174] width 340 height 31
drag, startPoint x: 417, startPoint y: 175, endPoint x: 388, endPoint y: 168, distance: 30.0
click at [388, 168] on span "7 عمارات السعودية، [GEOGRAPHIC_DATA]، أمام دار الدفاع الجوي، [GEOGRAPHIC_DATA]،…" at bounding box center [275, 174] width 340 height 31
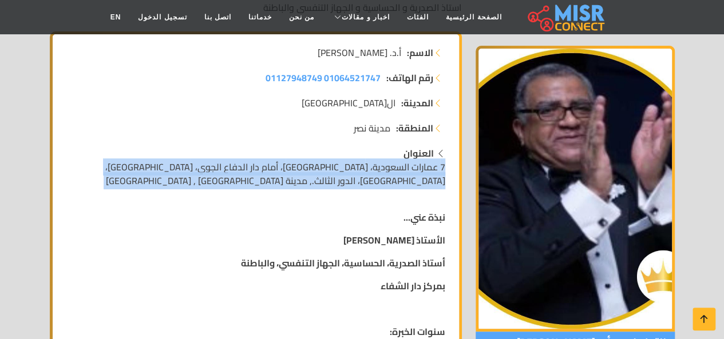
drag, startPoint x: 388, startPoint y: 168, endPoint x: 353, endPoint y: 179, distance: 37.3
click at [353, 179] on div "العنوان 7 عمارات السعودية، [GEOGRAPHIC_DATA]، أمام دار الدفاع الجوي، ميدان السا…" at bounding box center [255, 167] width 379 height 41
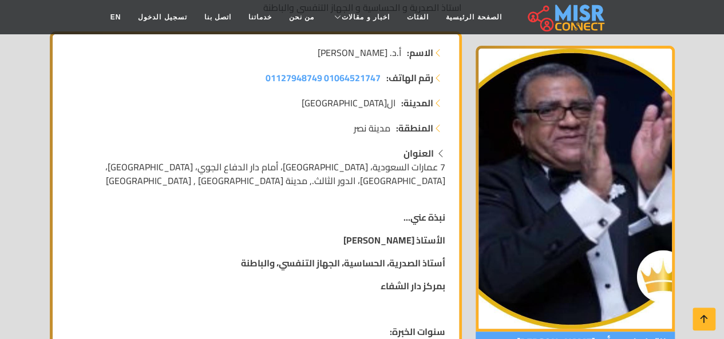
click at [353, 179] on div "العنوان 7 عمارات السعودية، [GEOGRAPHIC_DATA]، أمام دار الدفاع الجوي، ميدان السا…" at bounding box center [255, 167] width 379 height 41
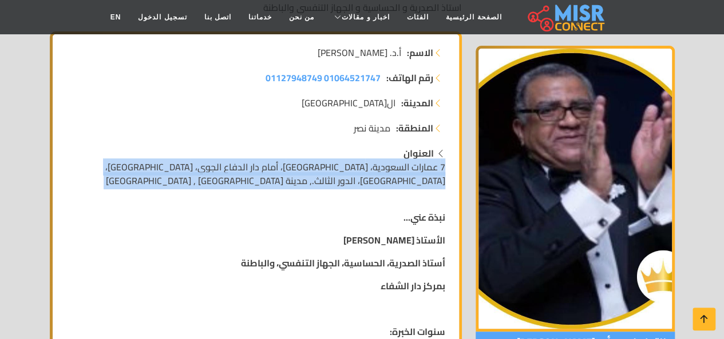
click at [353, 179] on div "العنوان 7 عمارات السعودية، [GEOGRAPHIC_DATA]، أمام دار الدفاع الجوي، ميدان السا…" at bounding box center [255, 167] width 379 height 41
drag, startPoint x: 353, startPoint y: 179, endPoint x: 298, endPoint y: 177, distance: 55.0
click at [298, 177] on div "العنوان 7 عمارات السعودية، [GEOGRAPHIC_DATA]، أمام دار الدفاع الجوي، ميدان السا…" at bounding box center [255, 167] width 379 height 41
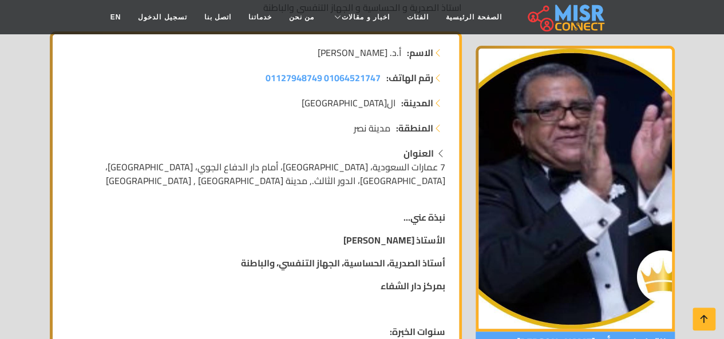
click at [298, 177] on div "العنوان 7 عمارات السعودية، [GEOGRAPHIC_DATA]، أمام دار الدفاع الجوي، ميدان السا…" at bounding box center [255, 167] width 379 height 41
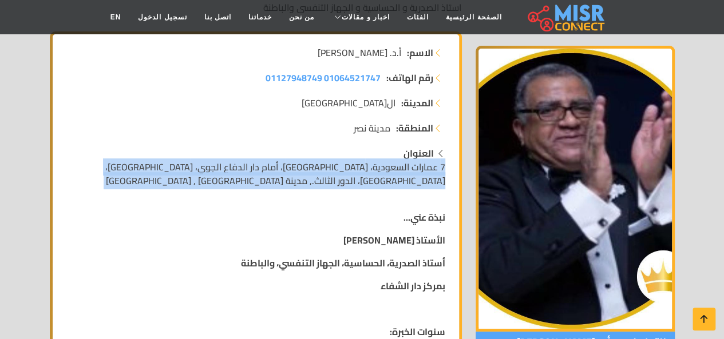
click at [298, 177] on div "العنوان 7 عمارات السعودية، [GEOGRAPHIC_DATA]، أمام دار الدفاع الجوي، ميدان السا…" at bounding box center [255, 167] width 379 height 41
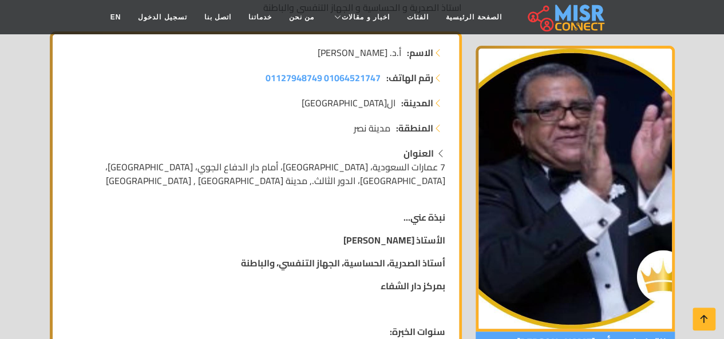
click at [298, 177] on div "العنوان 7 عمارات السعودية، [GEOGRAPHIC_DATA]، أمام دار الدفاع الجوي، ميدان السا…" at bounding box center [255, 167] width 379 height 41
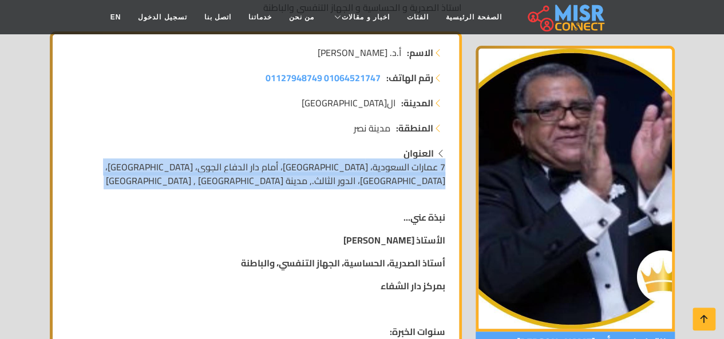
click at [298, 177] on div "العنوان 7 عمارات السعودية، [GEOGRAPHIC_DATA]، أمام دار الدفاع الجوي، ميدان السا…" at bounding box center [255, 167] width 379 height 41
